Goal: Task Accomplishment & Management: Manage account settings

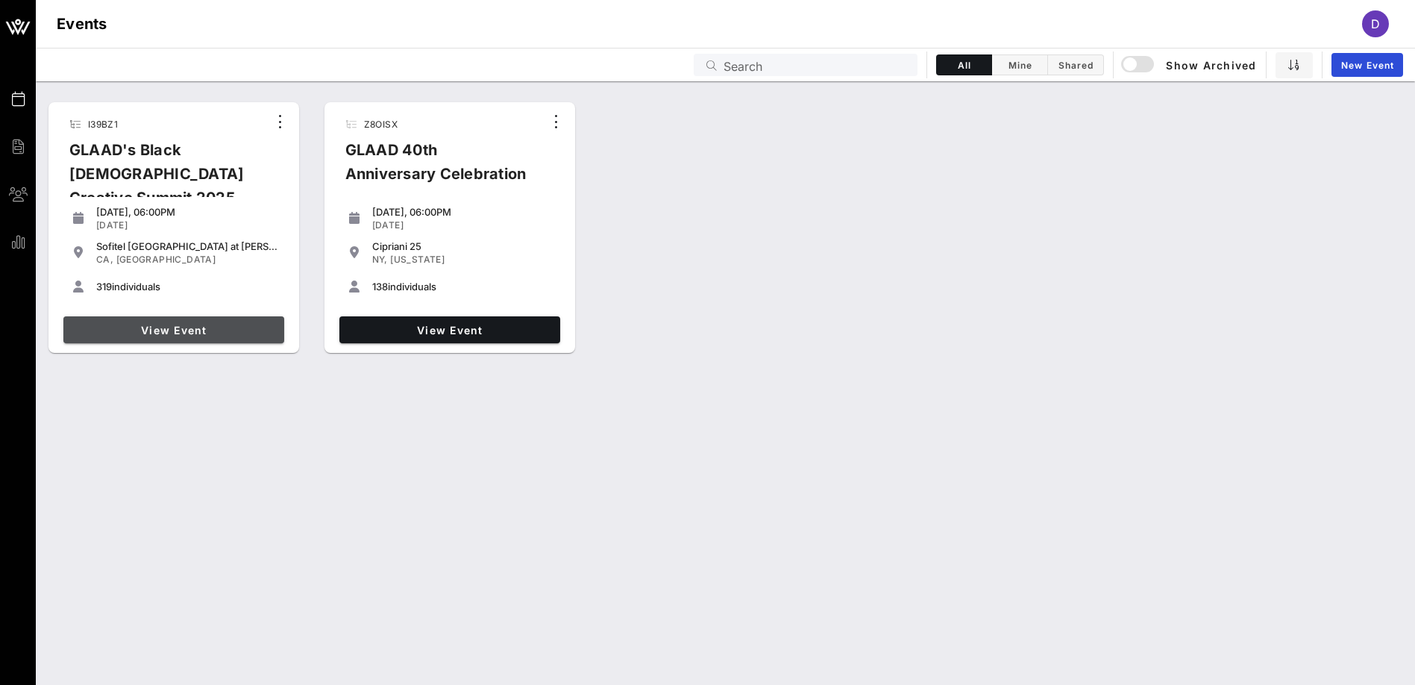
click at [178, 316] on link "View Event" at bounding box center [173, 329] width 221 height 27
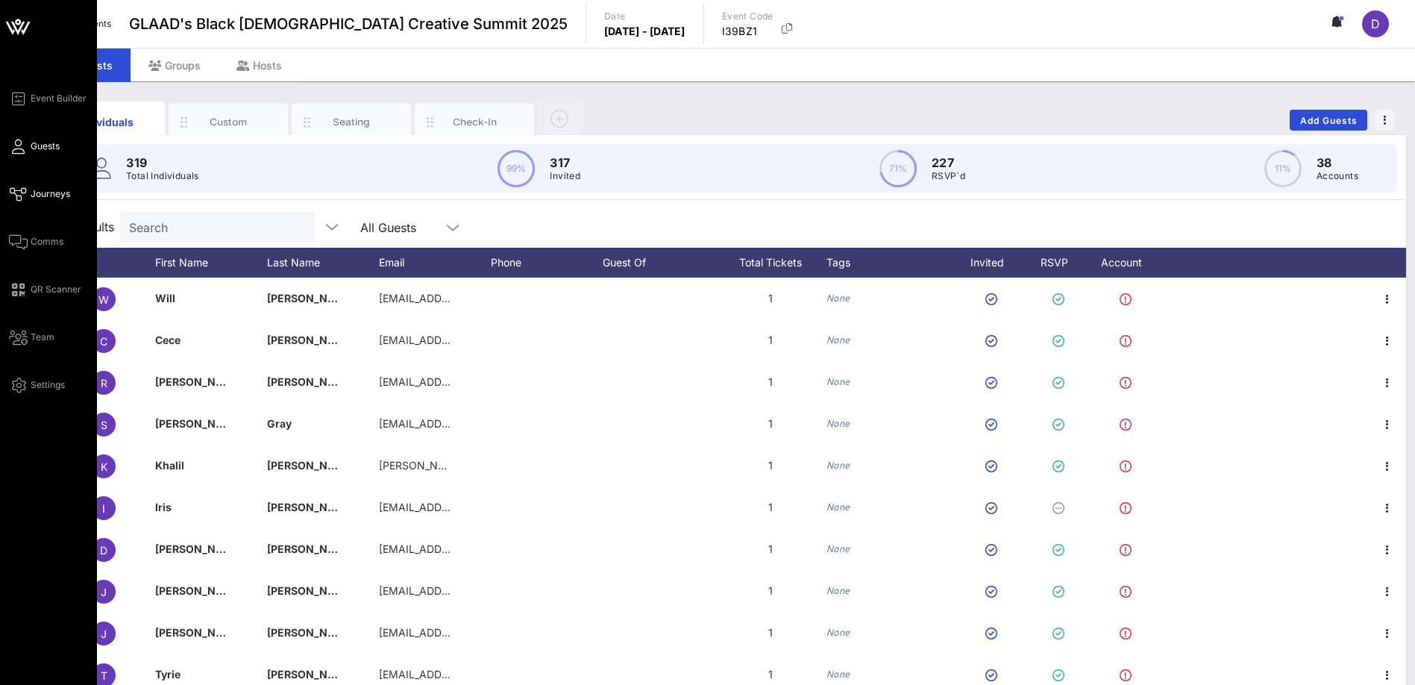
click at [51, 195] on span "Journeys" at bounding box center [51, 193] width 40 height 13
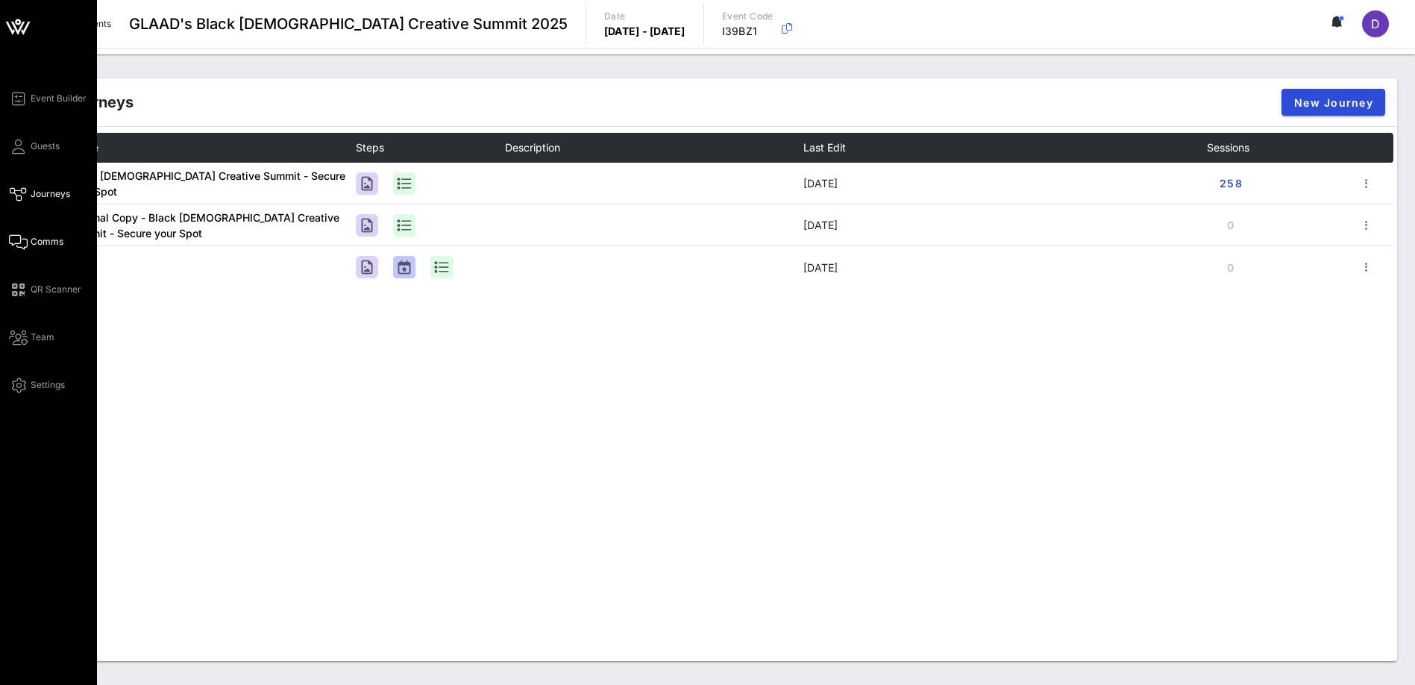
click at [52, 236] on span "Comms" at bounding box center [47, 241] width 33 height 13
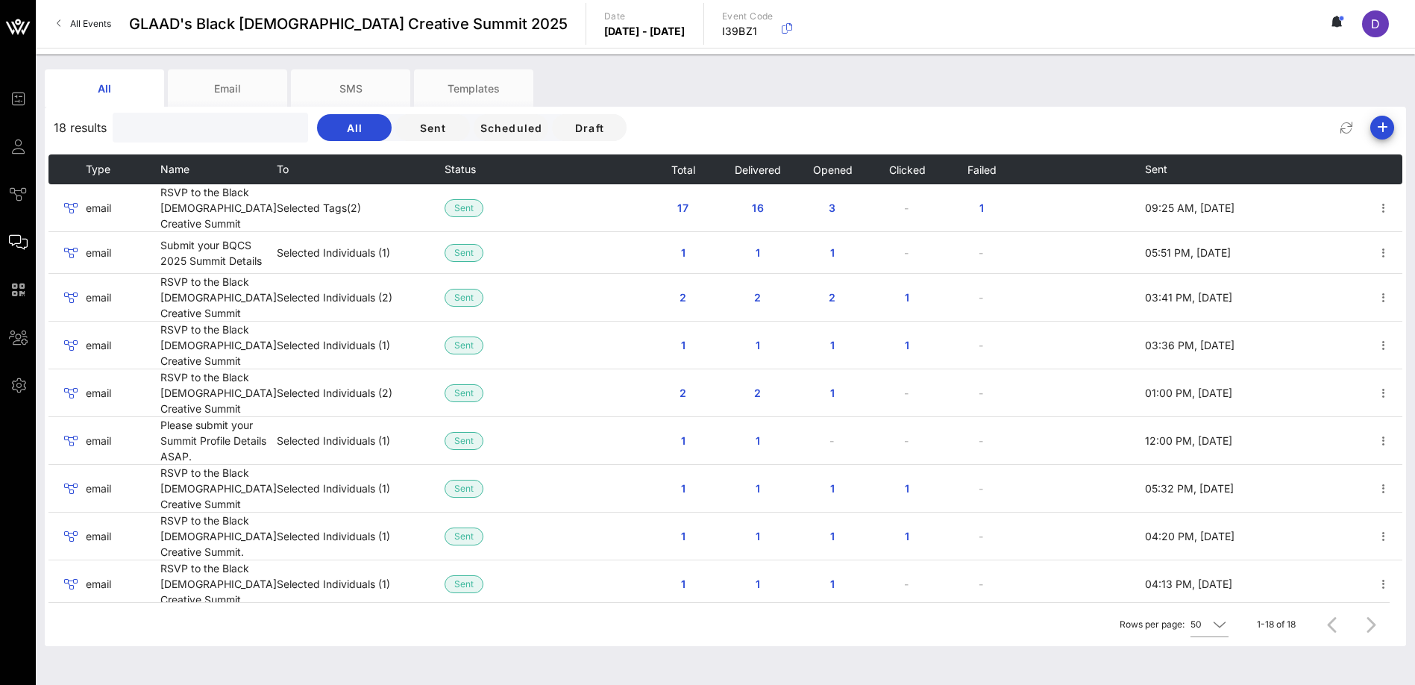
click at [176, 129] on input "text" at bounding box center [209, 127] width 174 height 19
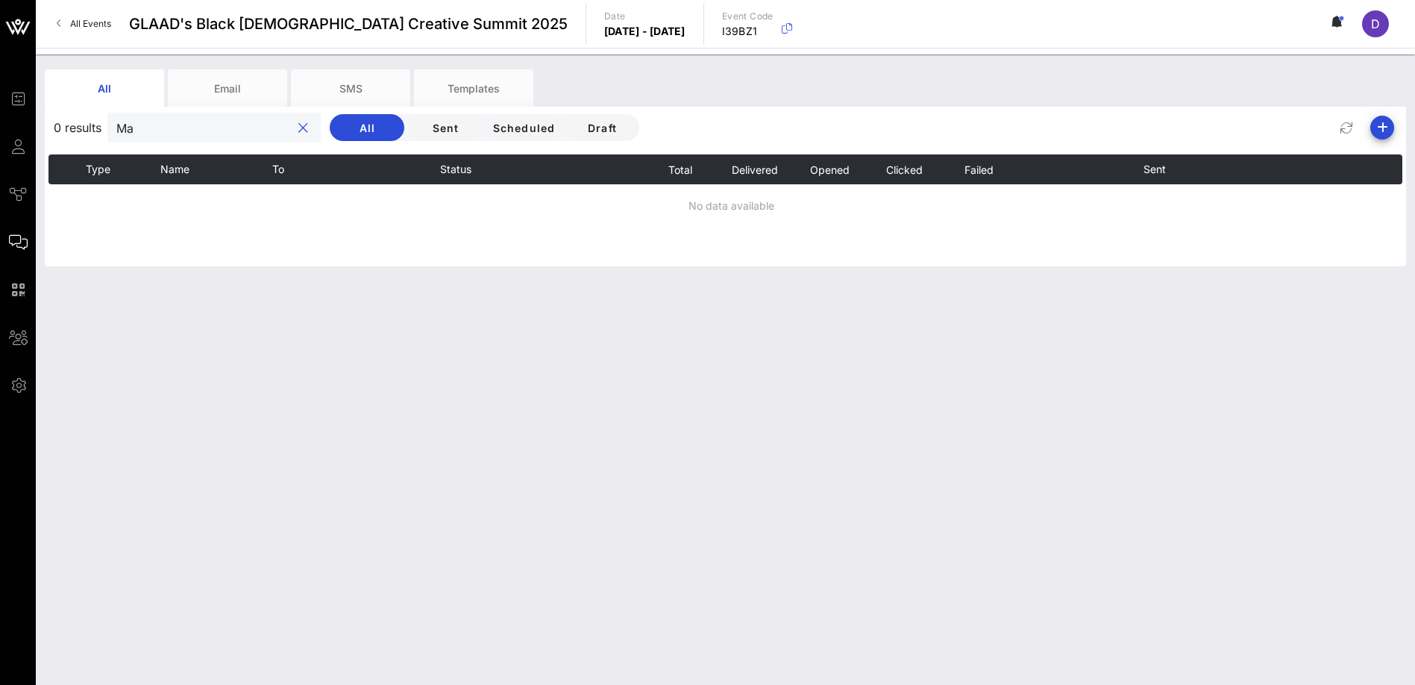
type input "M"
type input "[PERSON_NAME]"
click at [139, 141] on div "[PERSON_NAME]" at bounding box center [203, 128] width 174 height 30
click at [139, 133] on input "[PERSON_NAME]" at bounding box center [203, 127] width 174 height 19
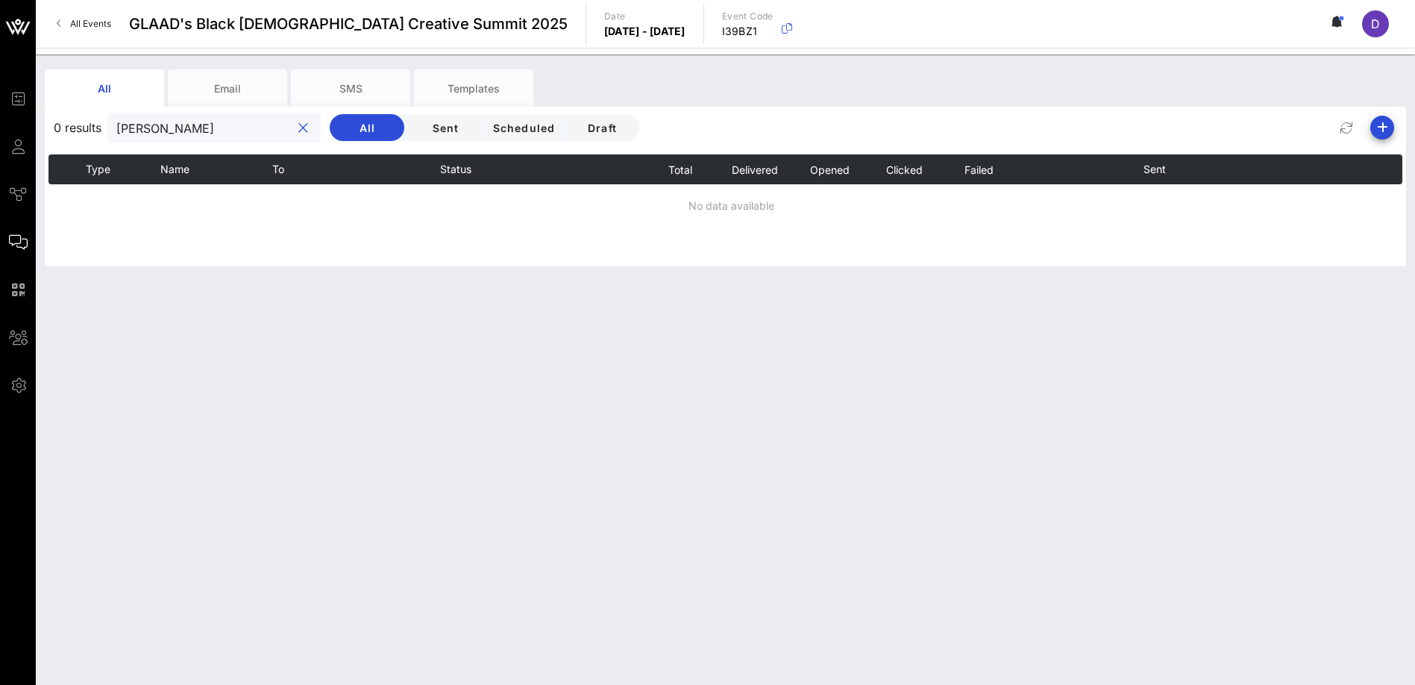
click at [139, 133] on input "[PERSON_NAME]" at bounding box center [203, 127] width 174 height 19
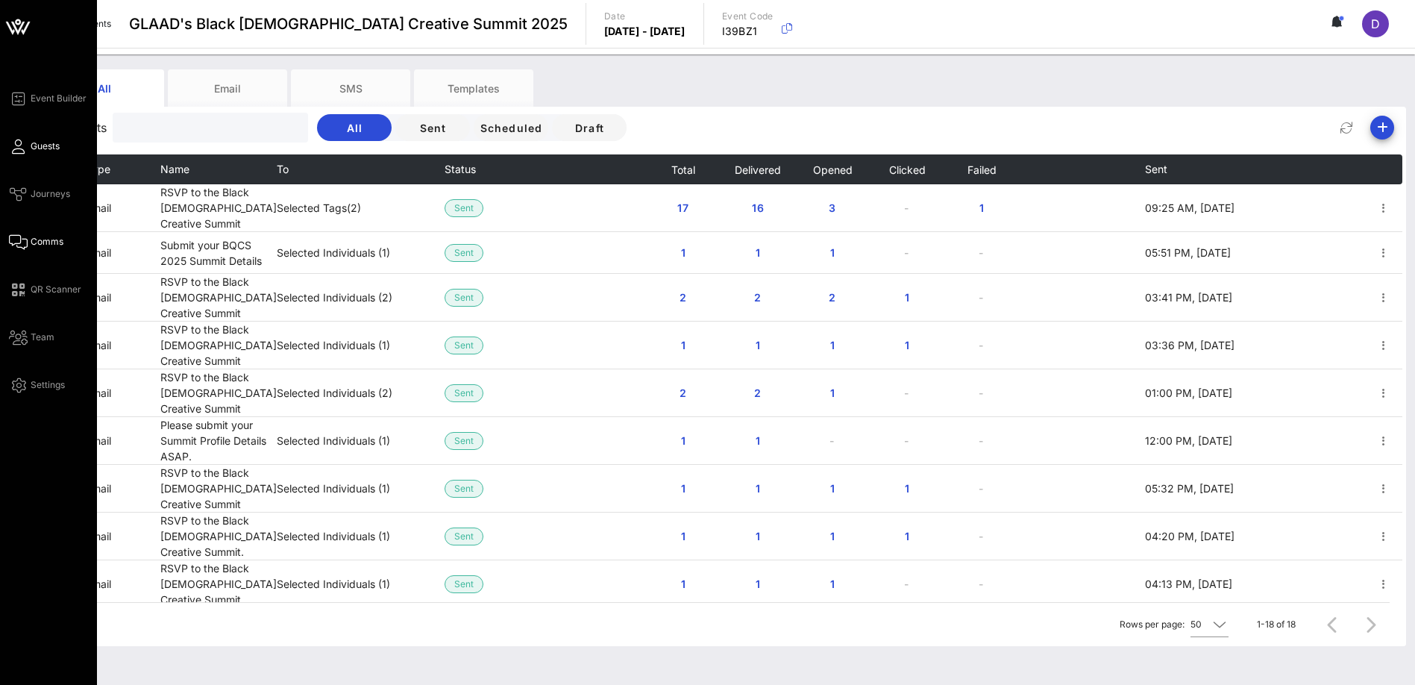
click at [50, 143] on span "Guests" at bounding box center [45, 145] width 29 height 13
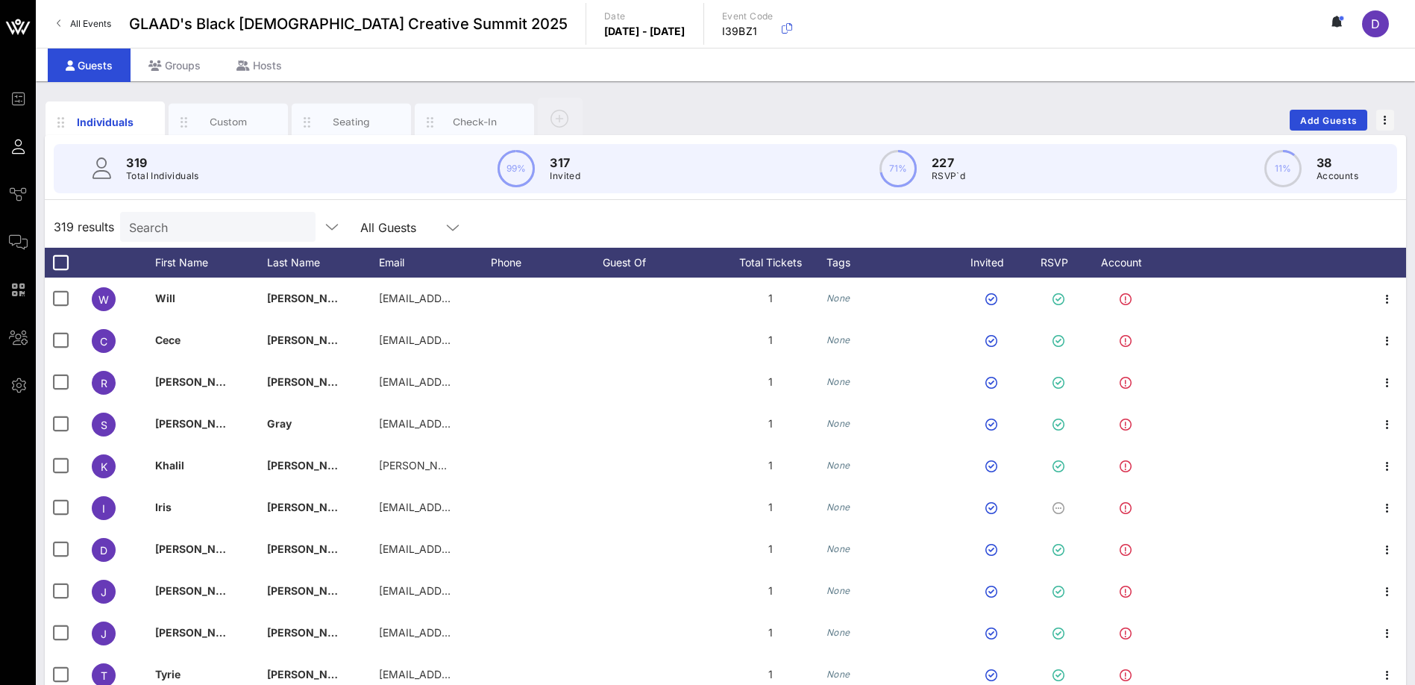
click at [157, 172] on p "Total Individuals" at bounding box center [162, 176] width 73 height 15
click at [160, 222] on input "Search" at bounding box center [216, 226] width 174 height 19
paste input "[PERSON_NAME]"
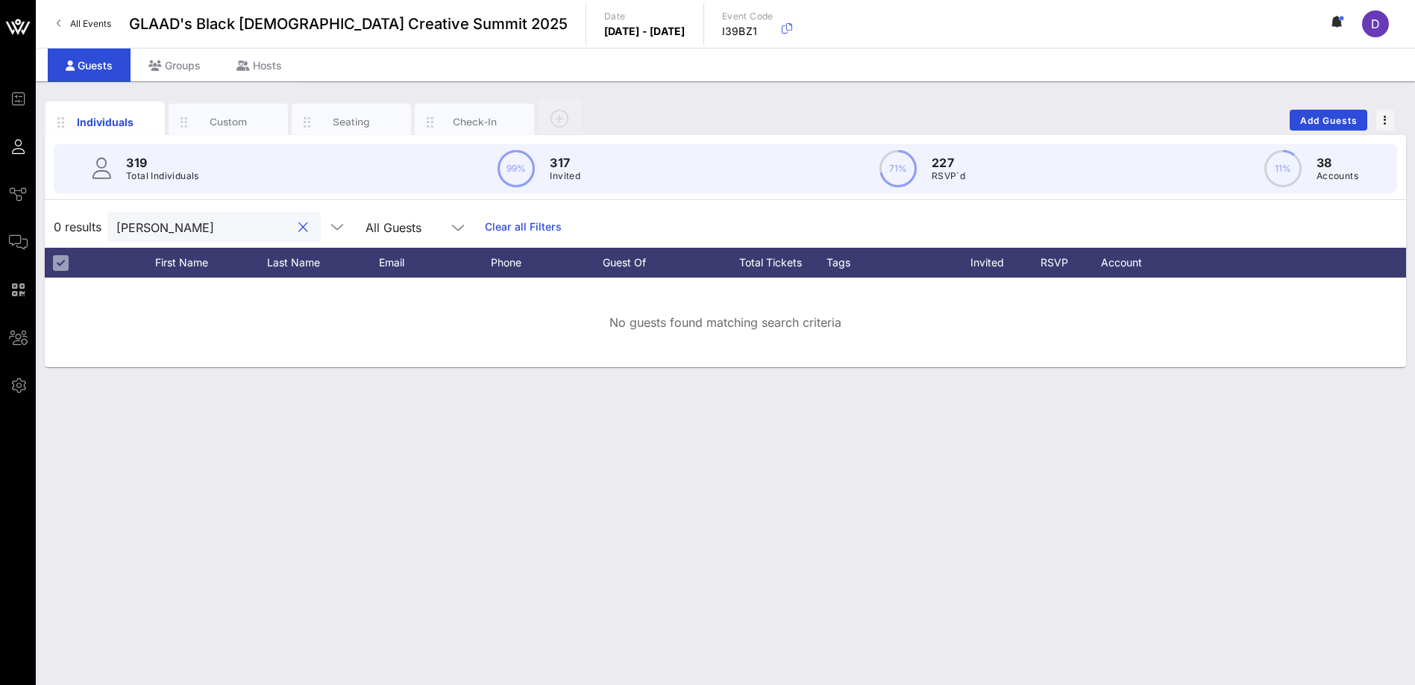
click at [192, 221] on input "[PERSON_NAME]" at bounding box center [203, 226] width 174 height 19
paste input "[EMAIL_ADDRESS][DOMAIN_NAME]"
type input "[EMAIL_ADDRESS][DOMAIN_NAME]"
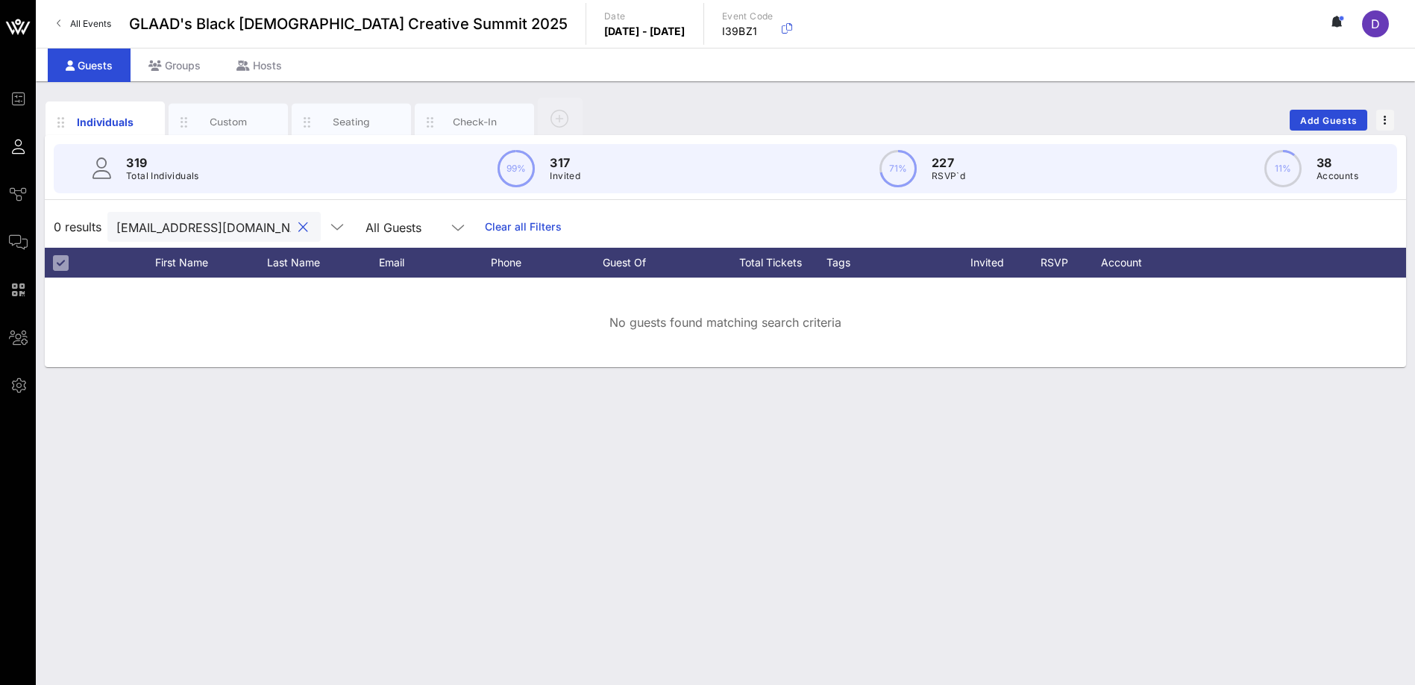
click at [198, 228] on input "[EMAIL_ADDRESS][DOMAIN_NAME]" at bounding box center [203, 226] width 174 height 19
click at [198, 222] on input "Mauri" at bounding box center [203, 226] width 174 height 19
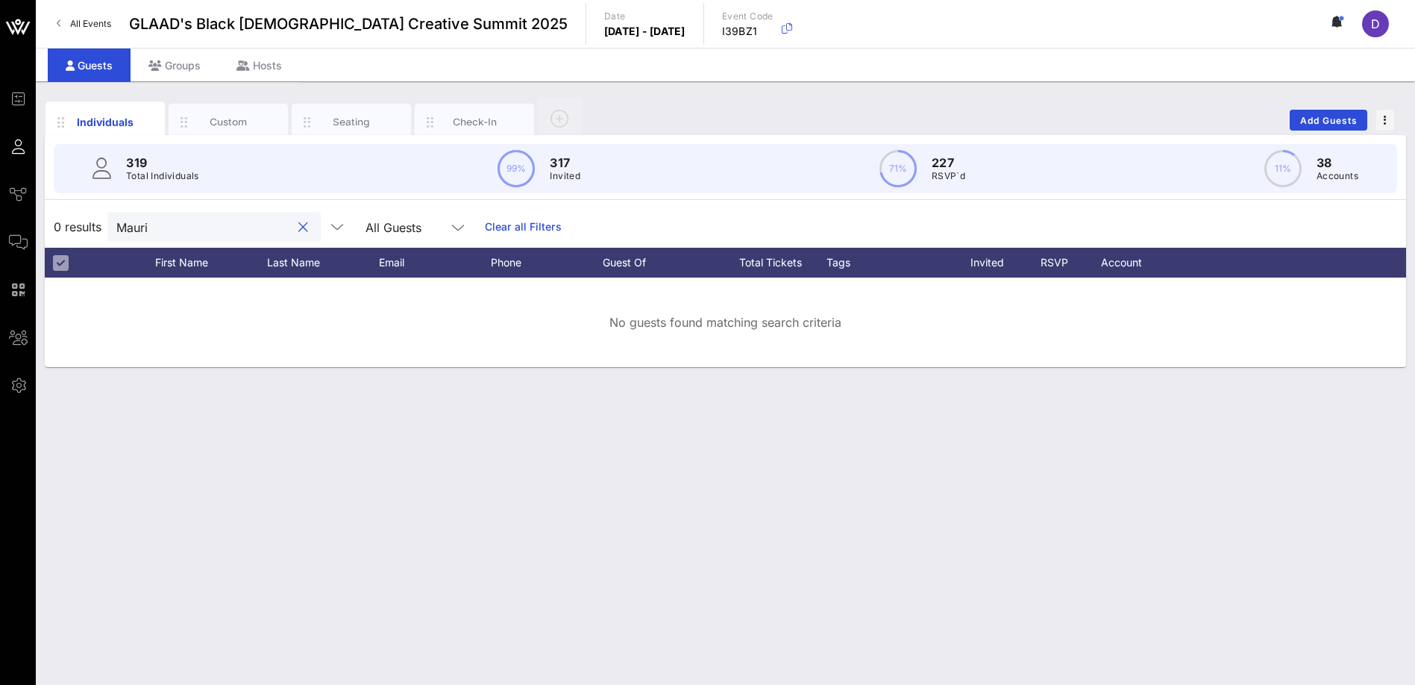
click at [198, 222] on input "Mauri" at bounding box center [203, 226] width 174 height 19
paste input "[EMAIL_ADDRESS][DOMAIN_NAME]"
click at [155, 228] on input "[EMAIL_ADDRESS][DOMAIN_NAME]" at bounding box center [203, 226] width 174 height 19
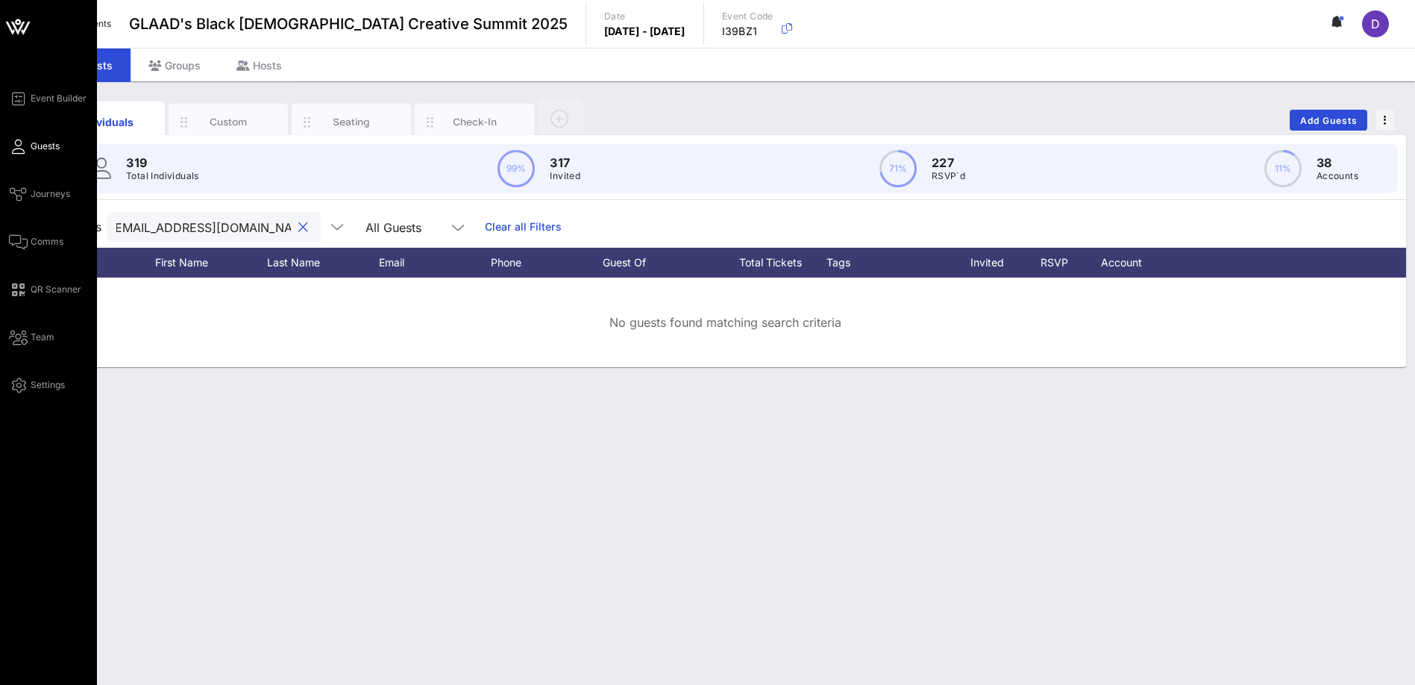
scroll to position [0, 0]
click at [33, 145] on span "Guests" at bounding box center [45, 145] width 29 height 13
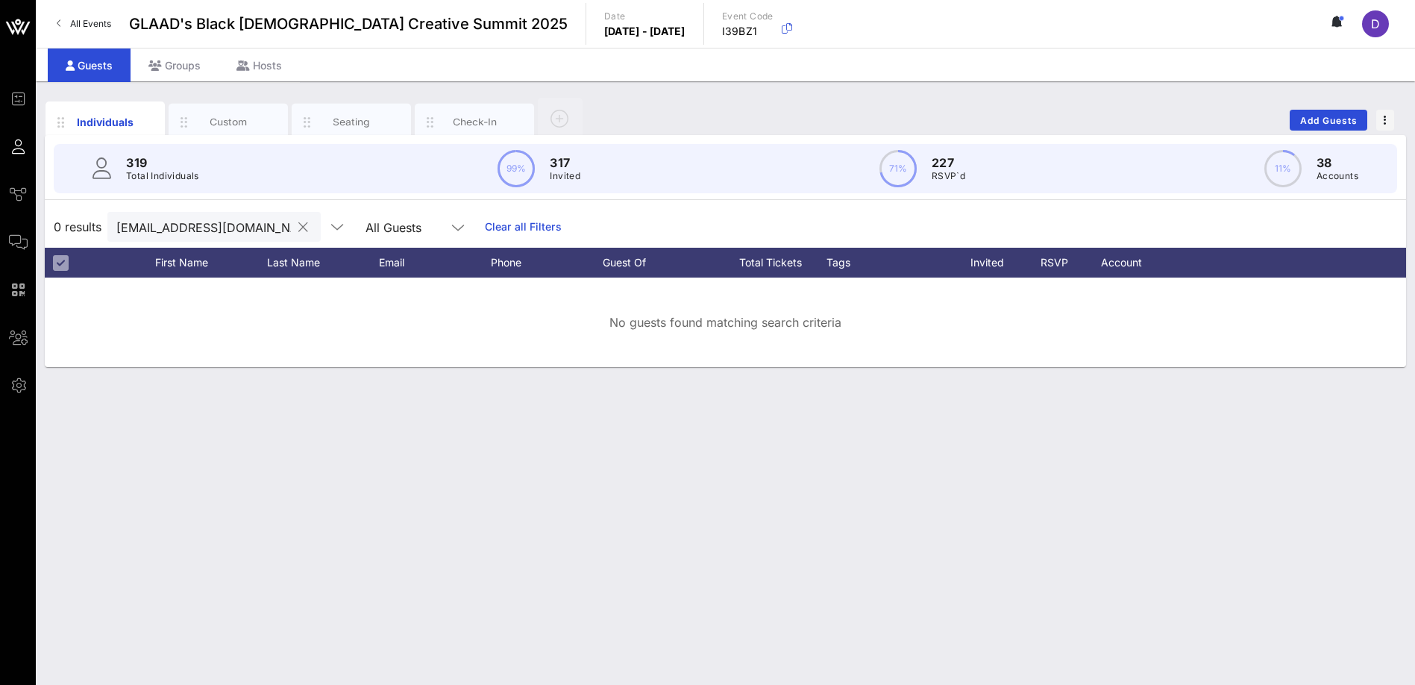
click at [137, 227] on input "[EMAIL_ADDRESS][DOMAIN_NAME]" at bounding box center [203, 226] width 174 height 19
type input "M"
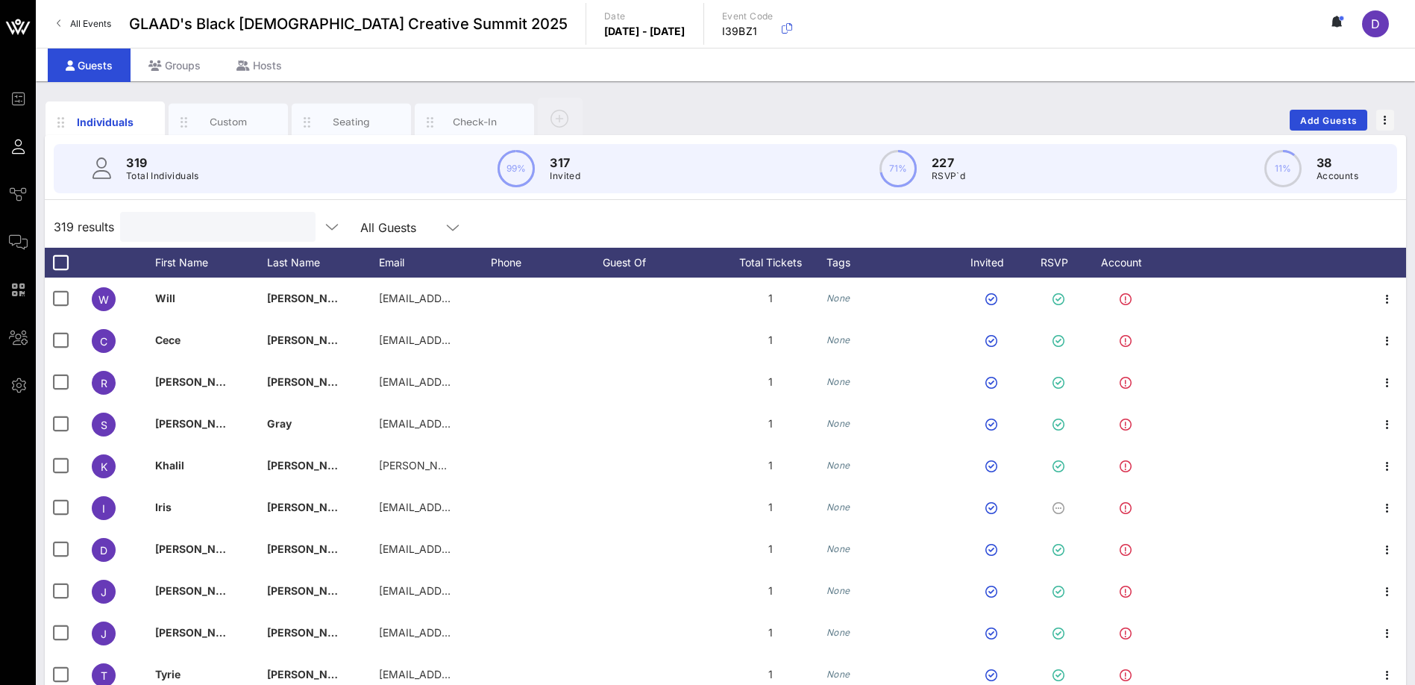
click at [225, 227] on input "text" at bounding box center [216, 226] width 174 height 19
paste input "[EMAIL_ADDRESS][DOMAIN_NAME]"
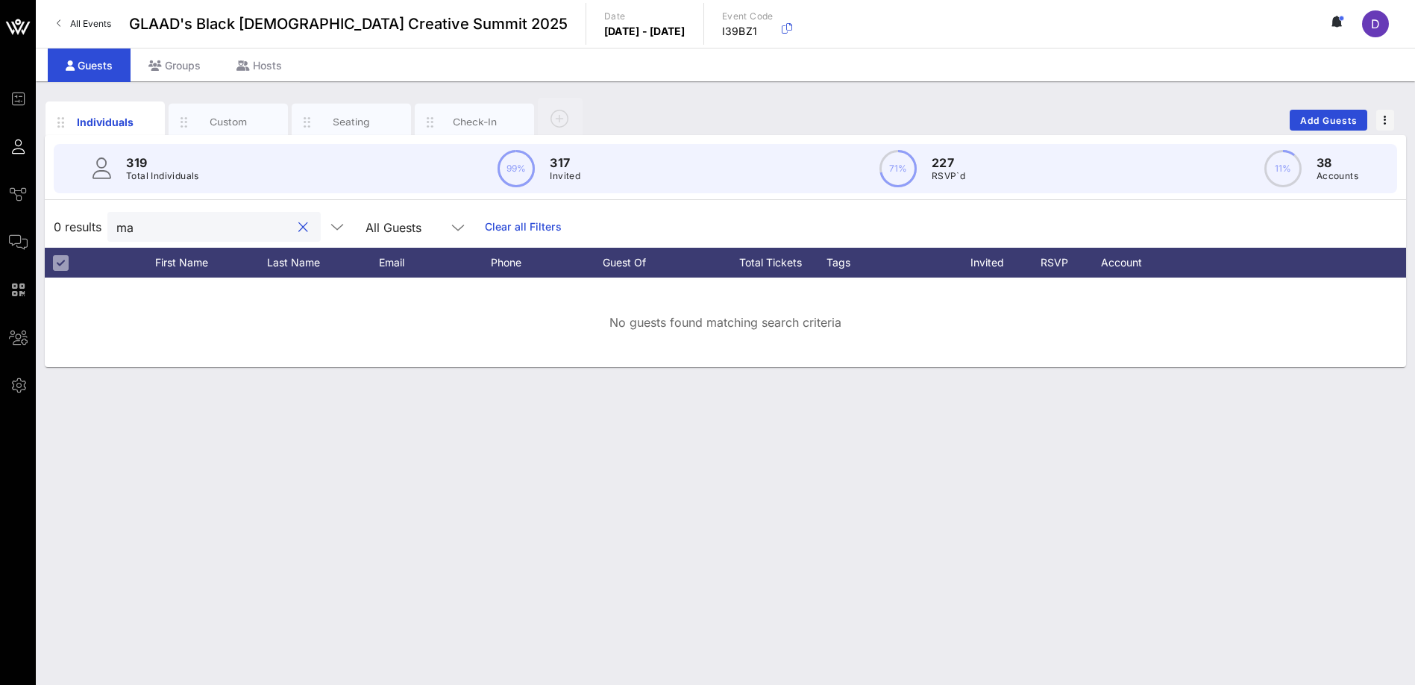
type input "m"
type input "M"
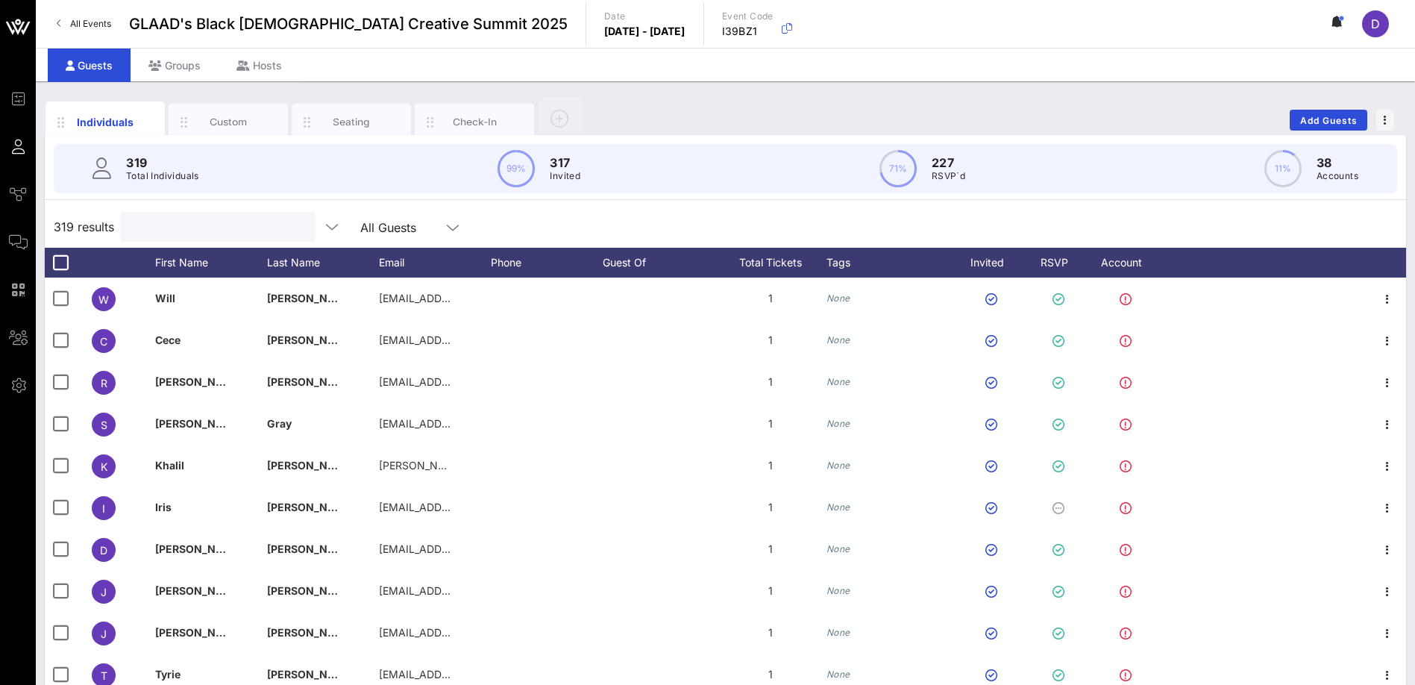
paste input "[EMAIL_ADDRESS][DOMAIN_NAME]"
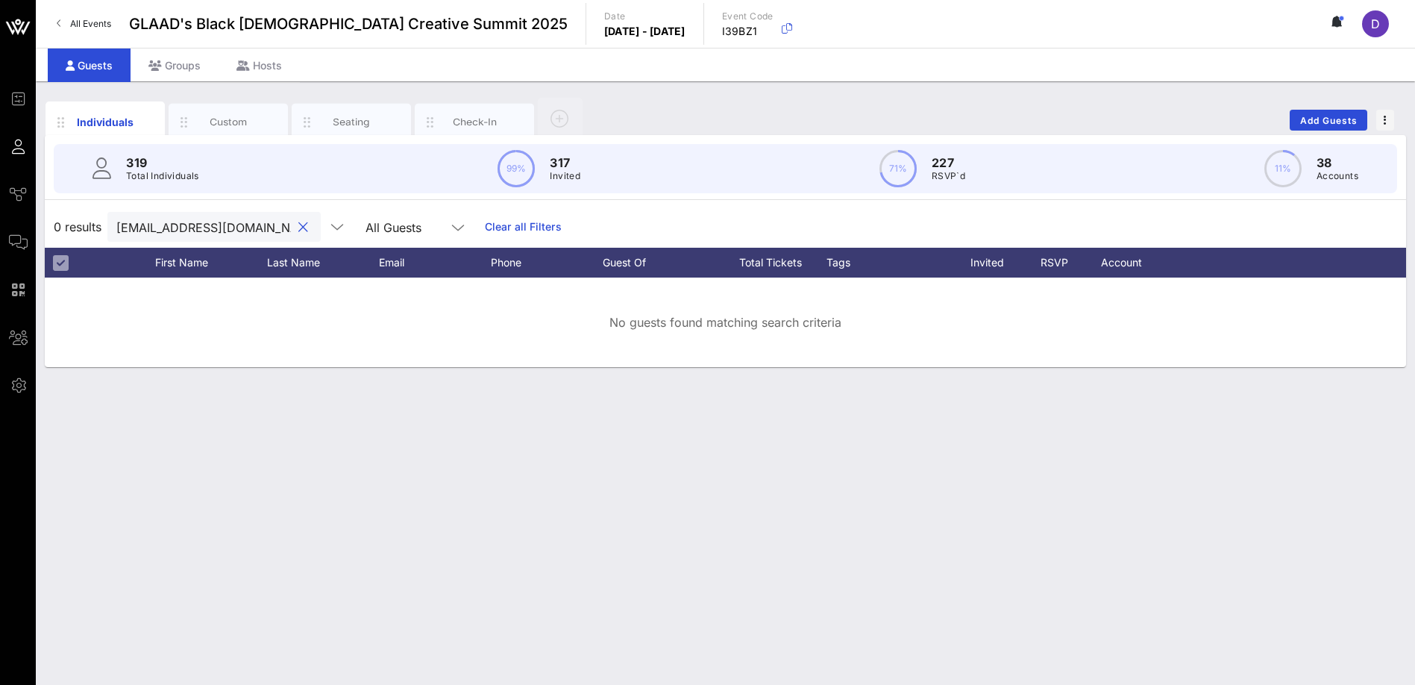
scroll to position [0, 6]
click at [242, 223] on input "[EMAIL_ADDRESS][DOMAIN_NAME]" at bounding box center [203, 226] width 174 height 19
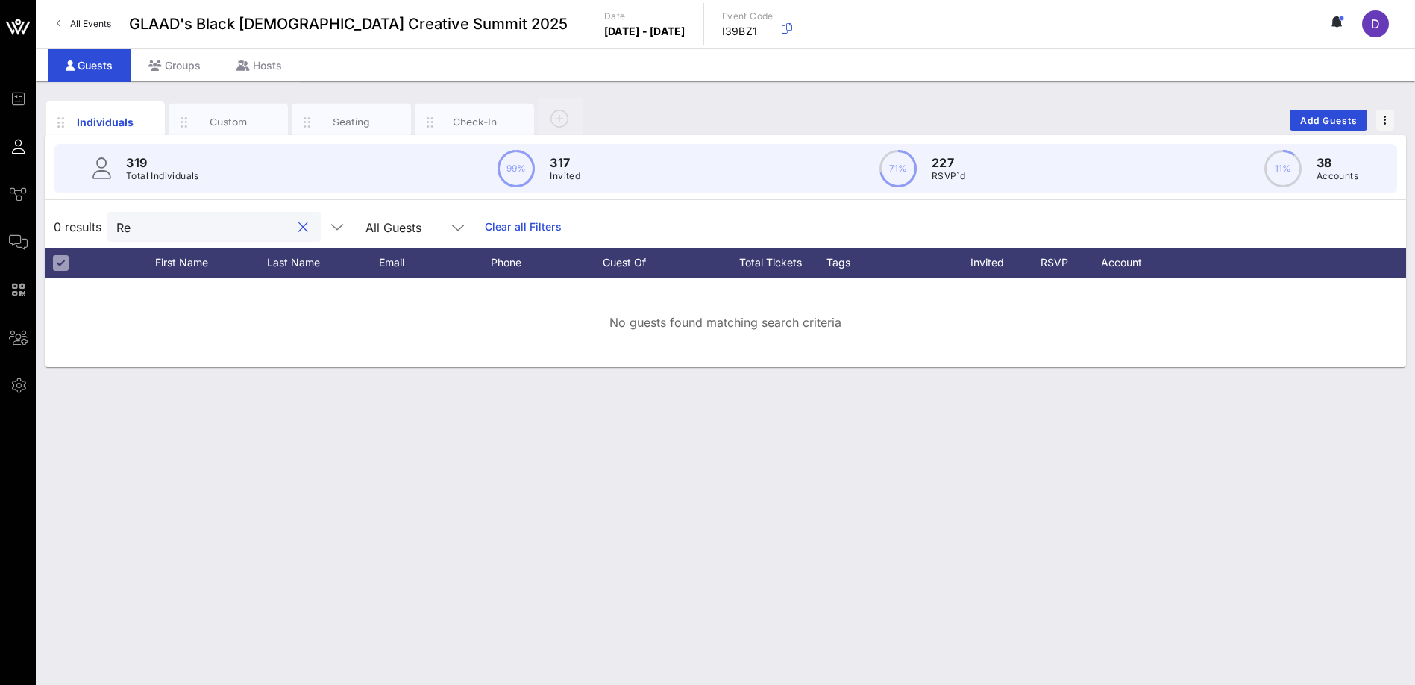
type input "R"
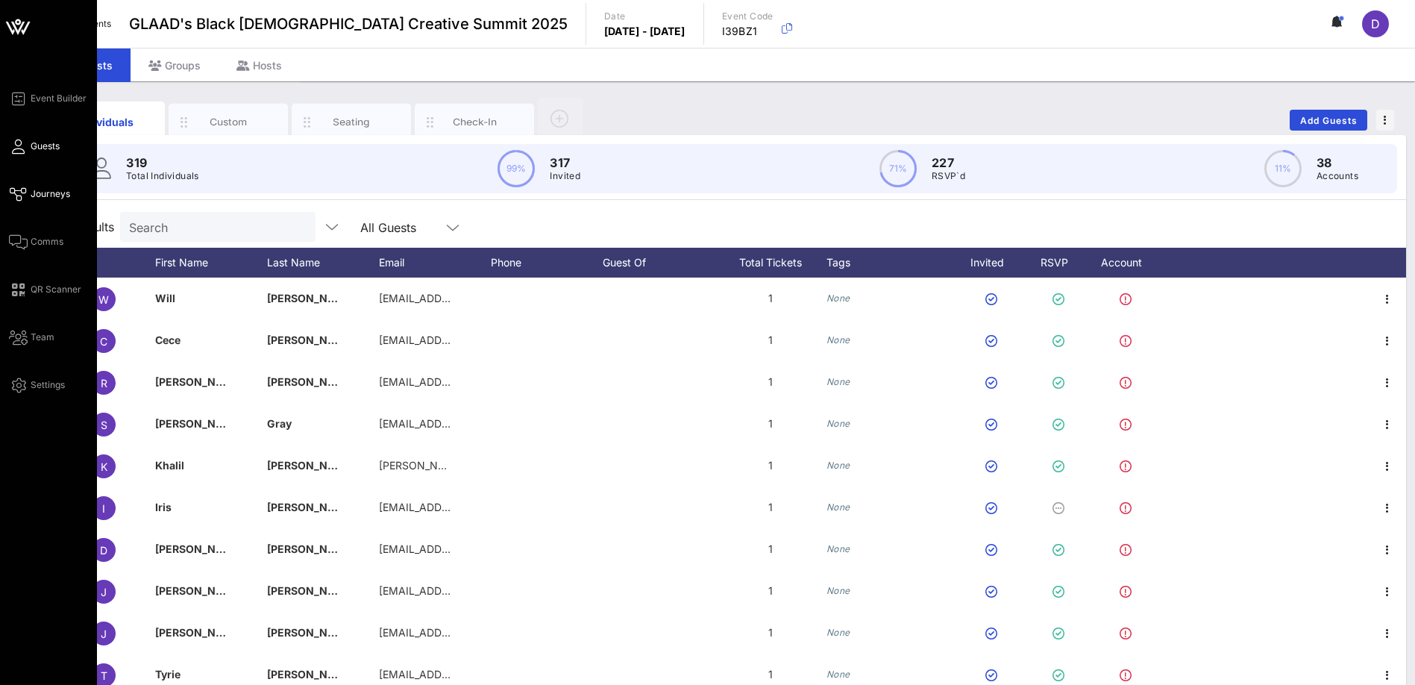
click at [20, 195] on icon at bounding box center [18, 194] width 19 height 2
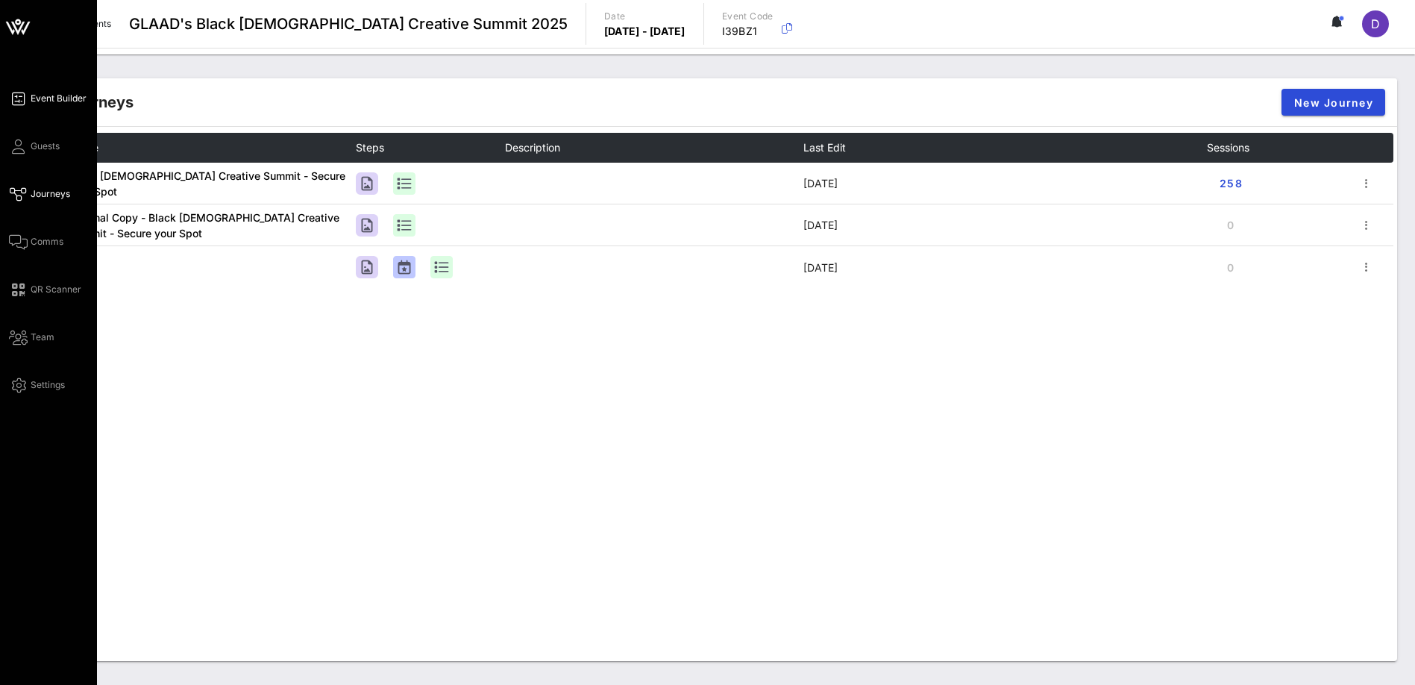
click at [29, 101] on link "Event Builder" at bounding box center [48, 98] width 78 height 18
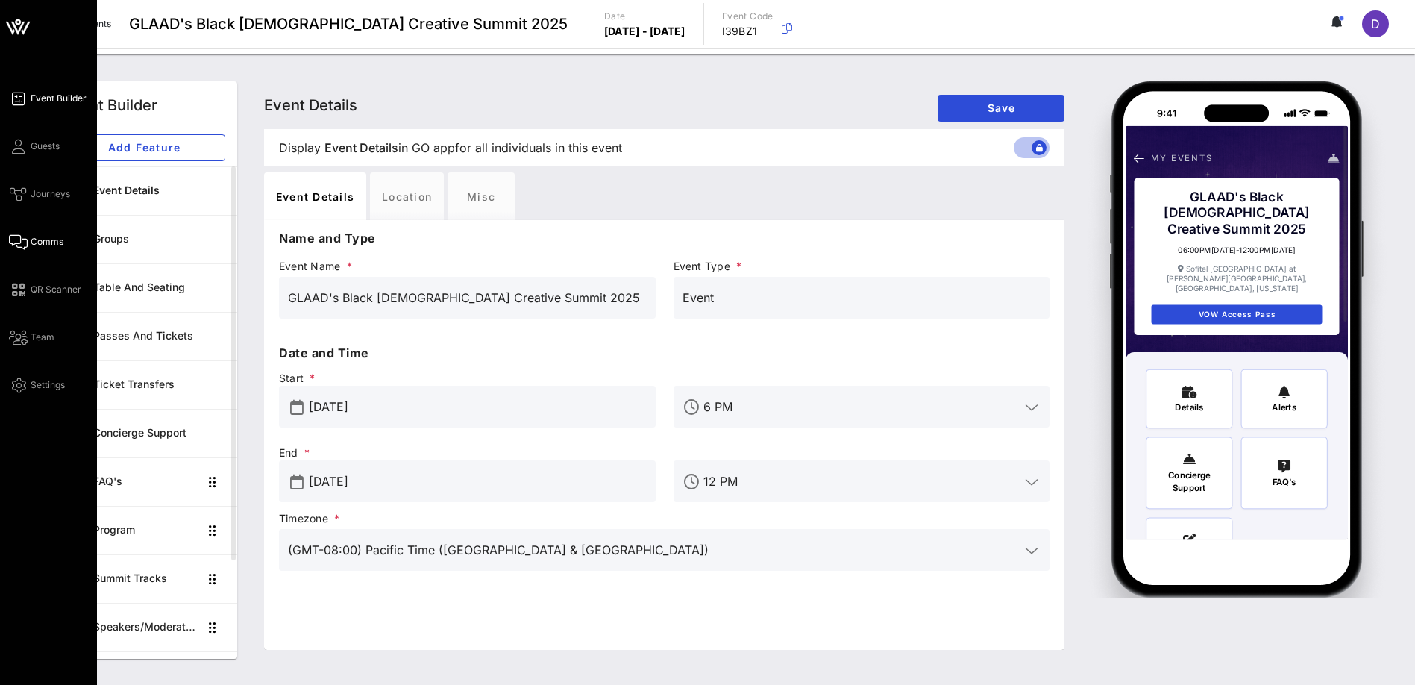
click at [55, 239] on span "Comms" at bounding box center [47, 241] width 33 height 13
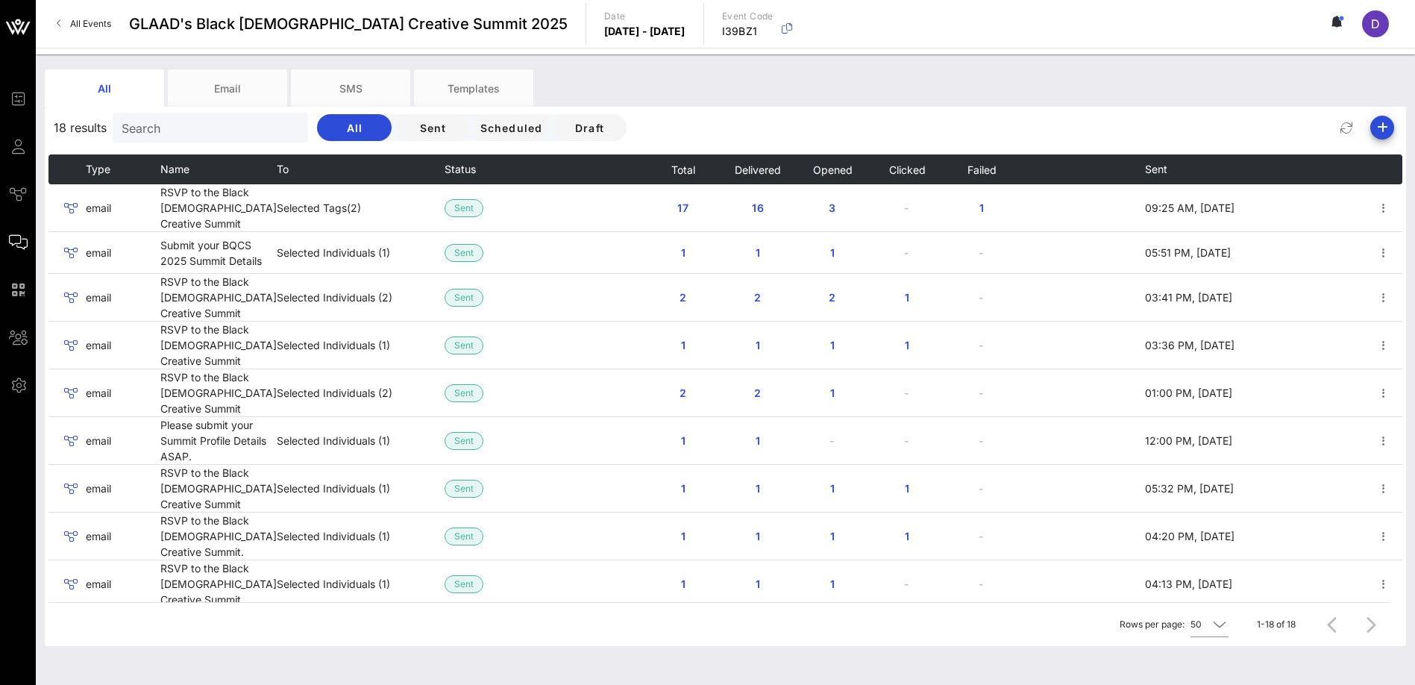
click at [207, 137] on div "Search" at bounding box center [209, 128] width 174 height 30
paste input "[EMAIL_ADDRESS][DOMAIN_NAME]"
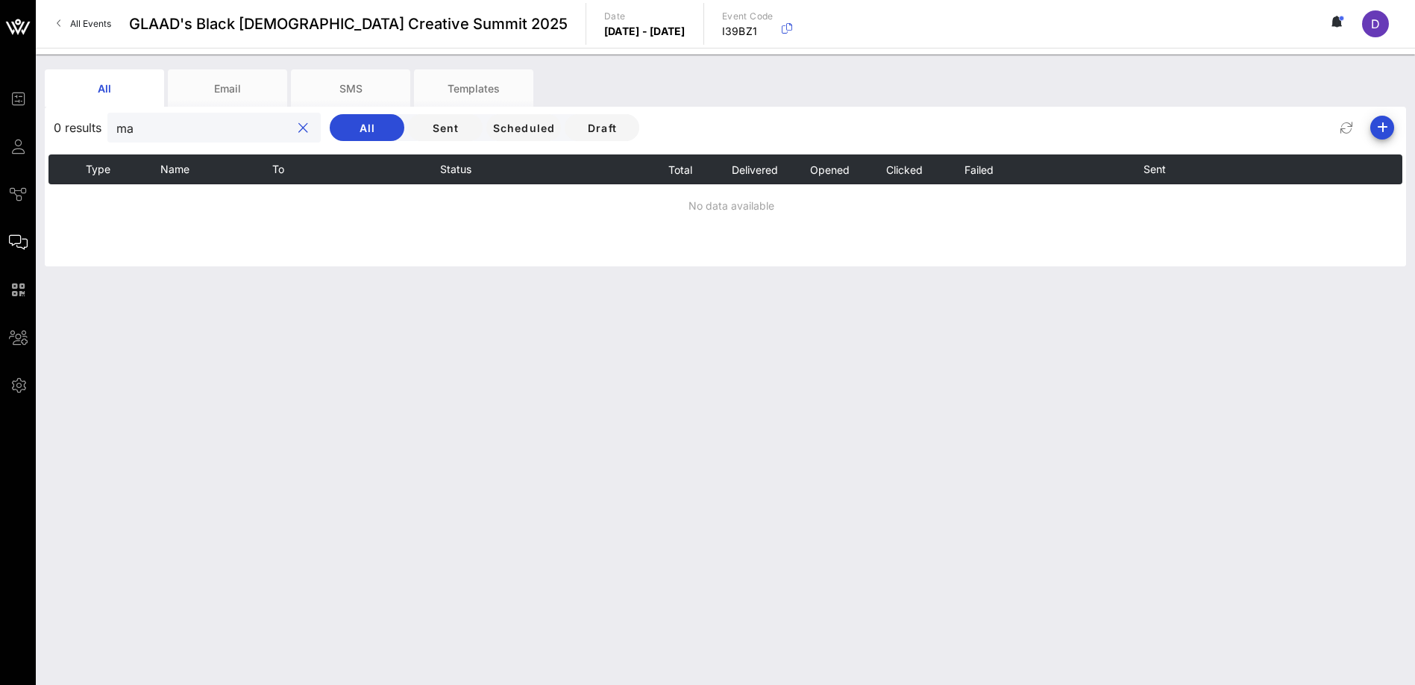
type input "m"
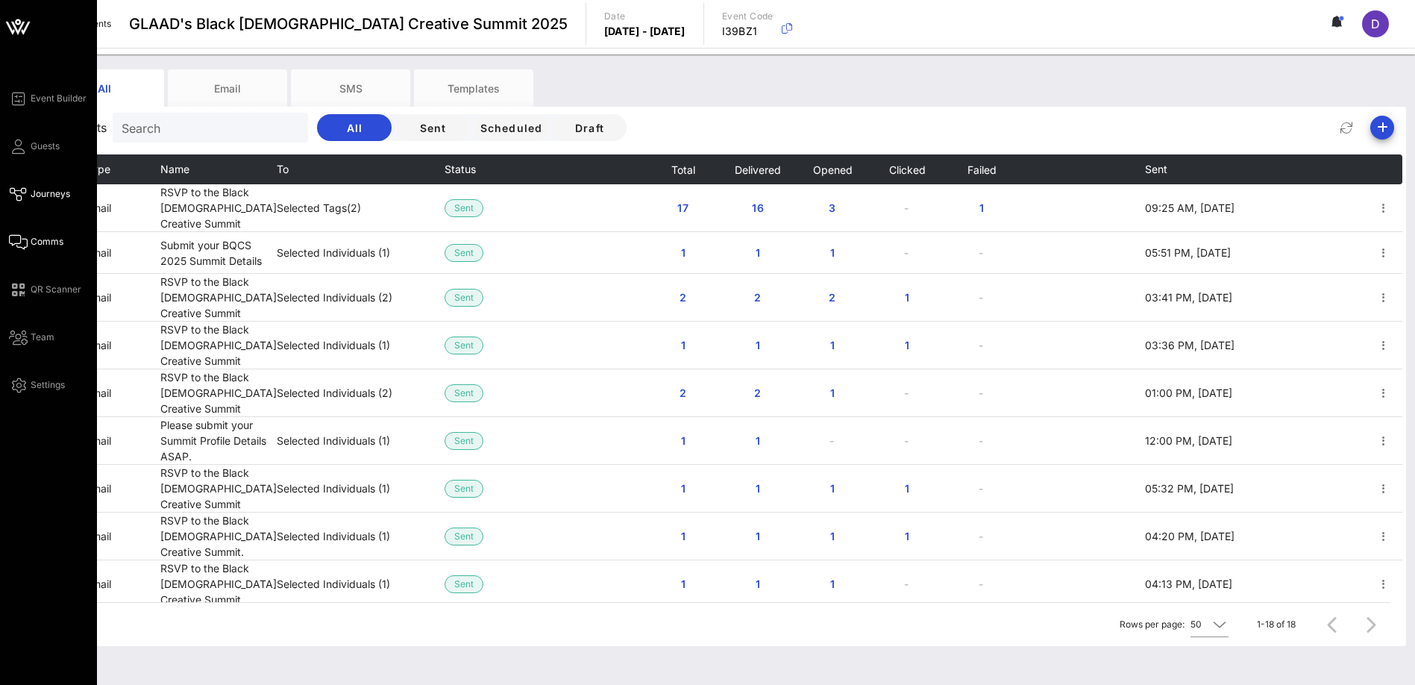
click at [25, 194] on icon at bounding box center [18, 194] width 19 height 2
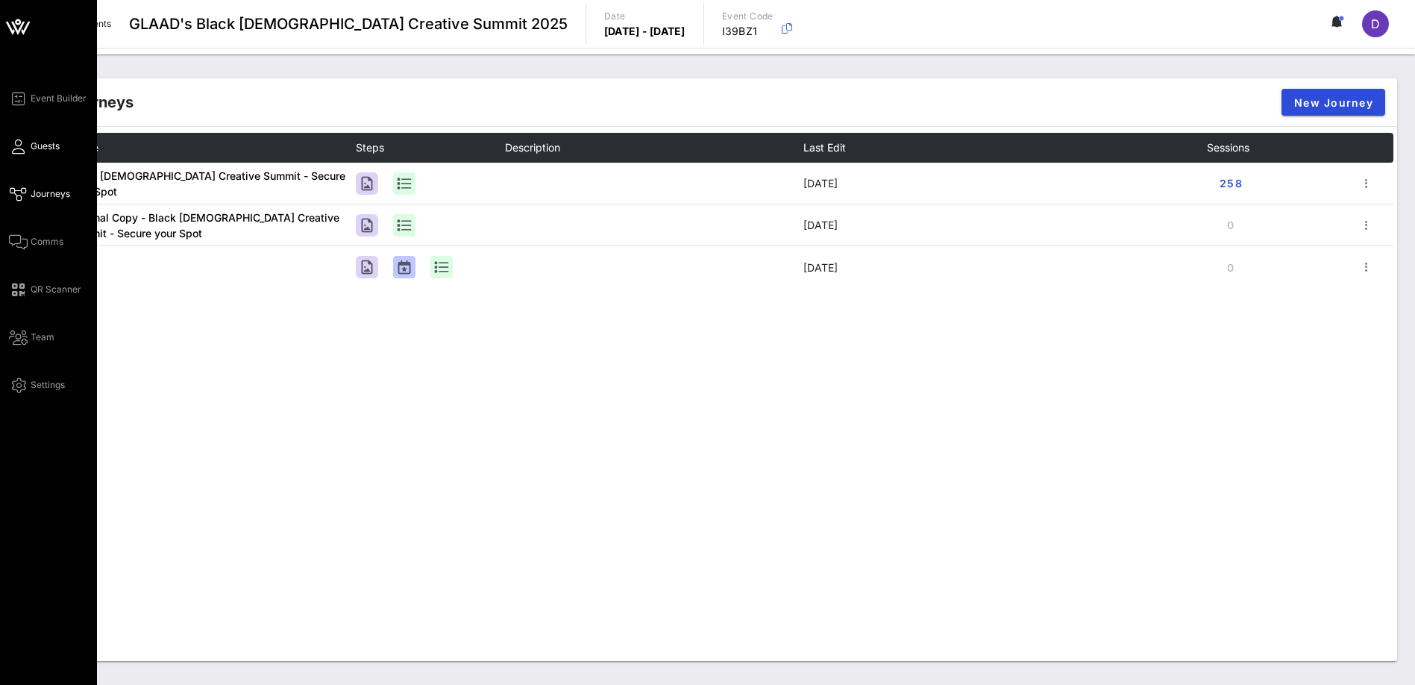
click at [38, 147] on span "Guests" at bounding box center [45, 145] width 29 height 13
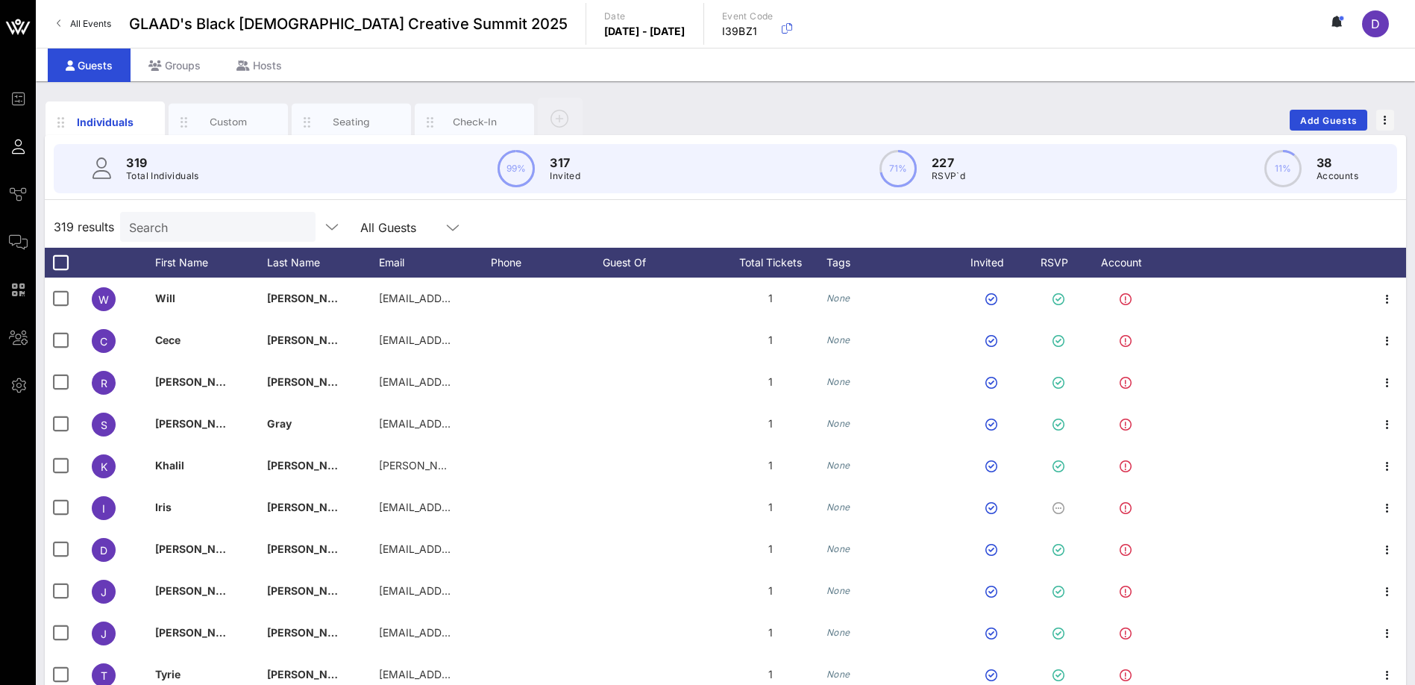
click at [154, 223] on input "Search" at bounding box center [216, 226] width 174 height 19
paste input "[EMAIL_ADDRESS][DOMAIN_NAME]"
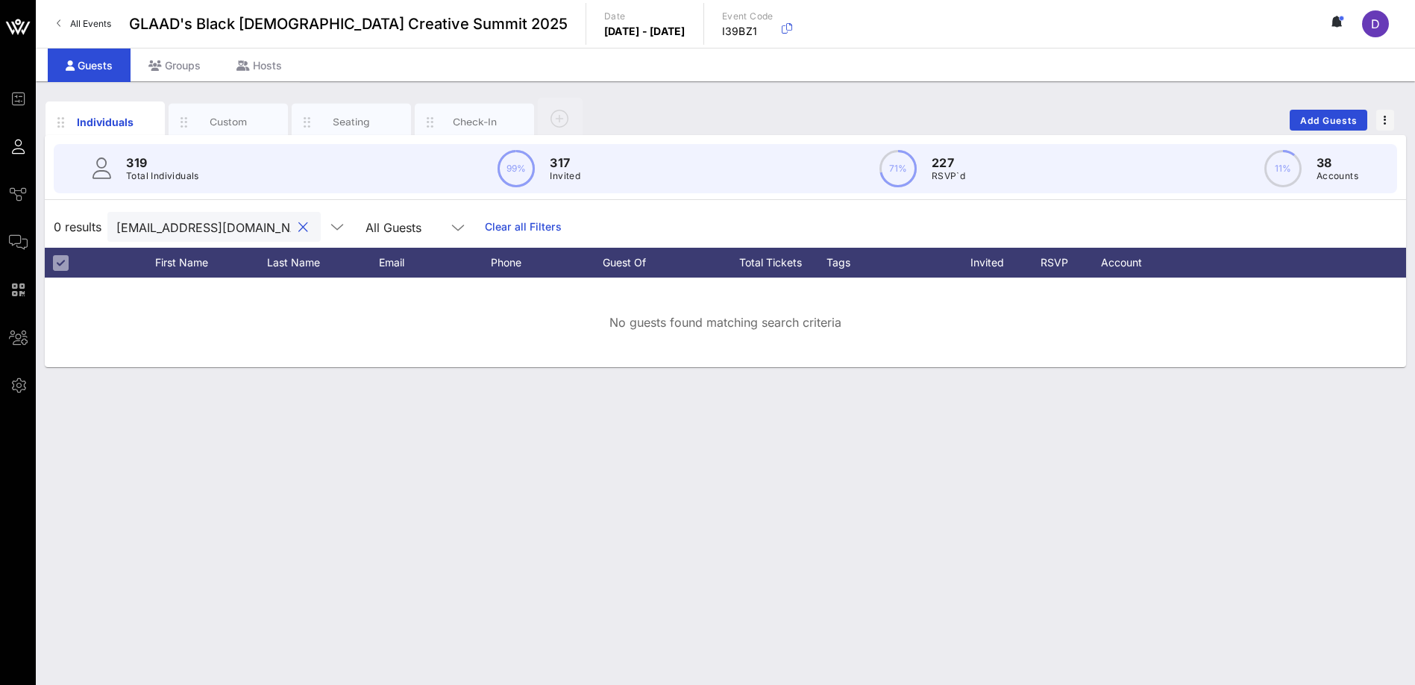
scroll to position [0, 6]
click at [208, 231] on input "[EMAIL_ADDRESS][DOMAIN_NAME]" at bounding box center [203, 226] width 174 height 19
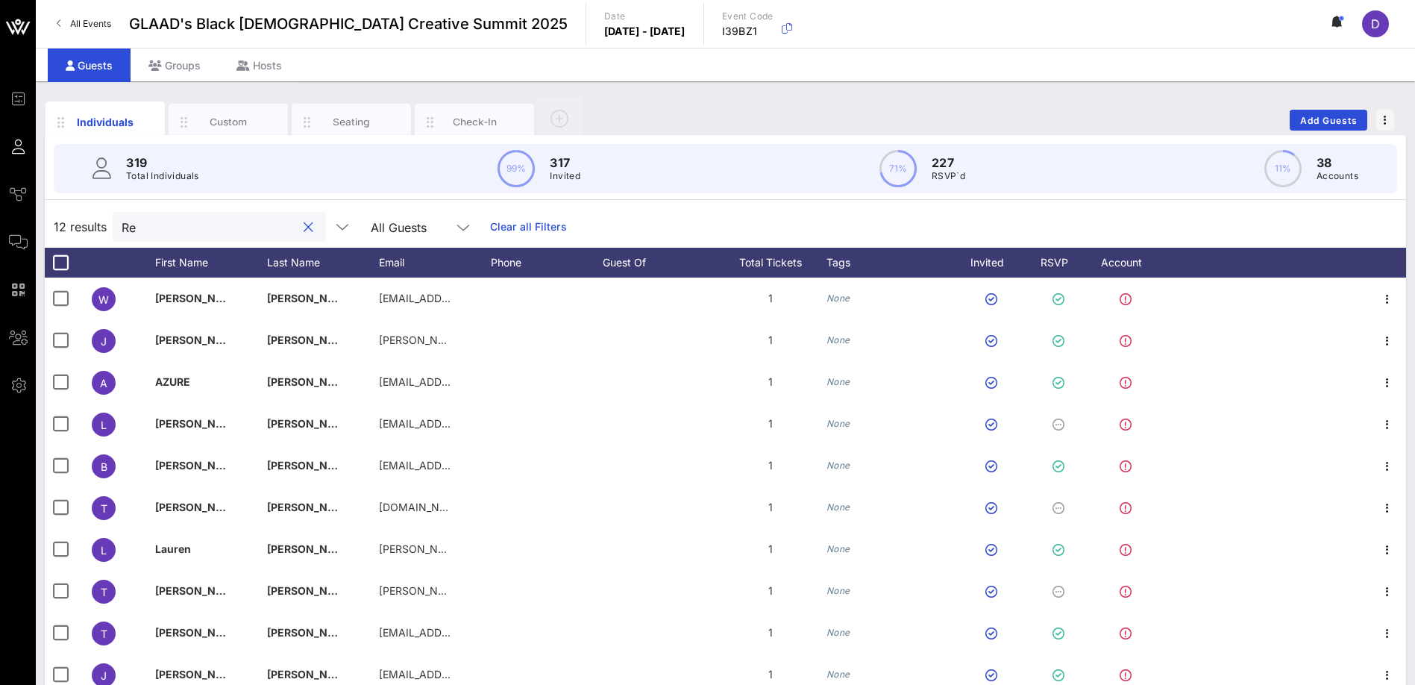
type input "R"
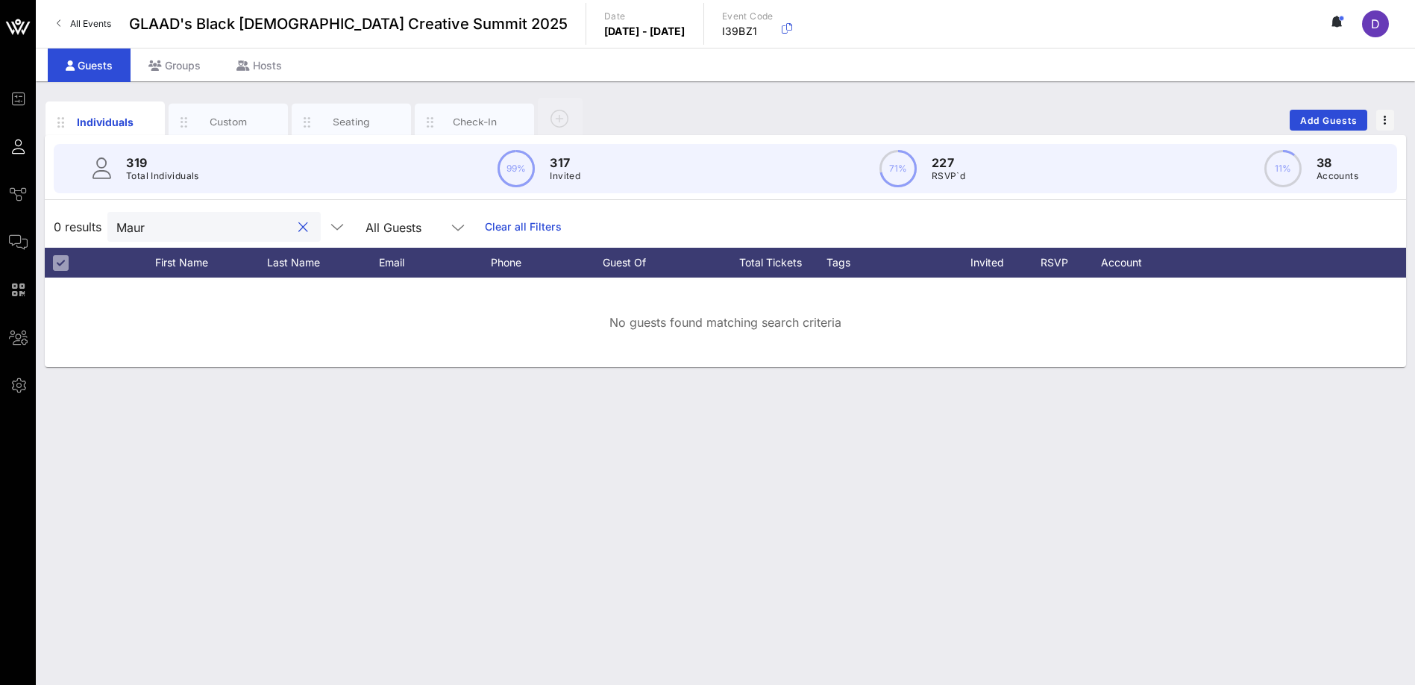
type input "Mauri"
click at [298, 234] on button "clear icon" at bounding box center [303, 227] width 10 height 15
